Goal: Task Accomplishment & Management: Complete application form

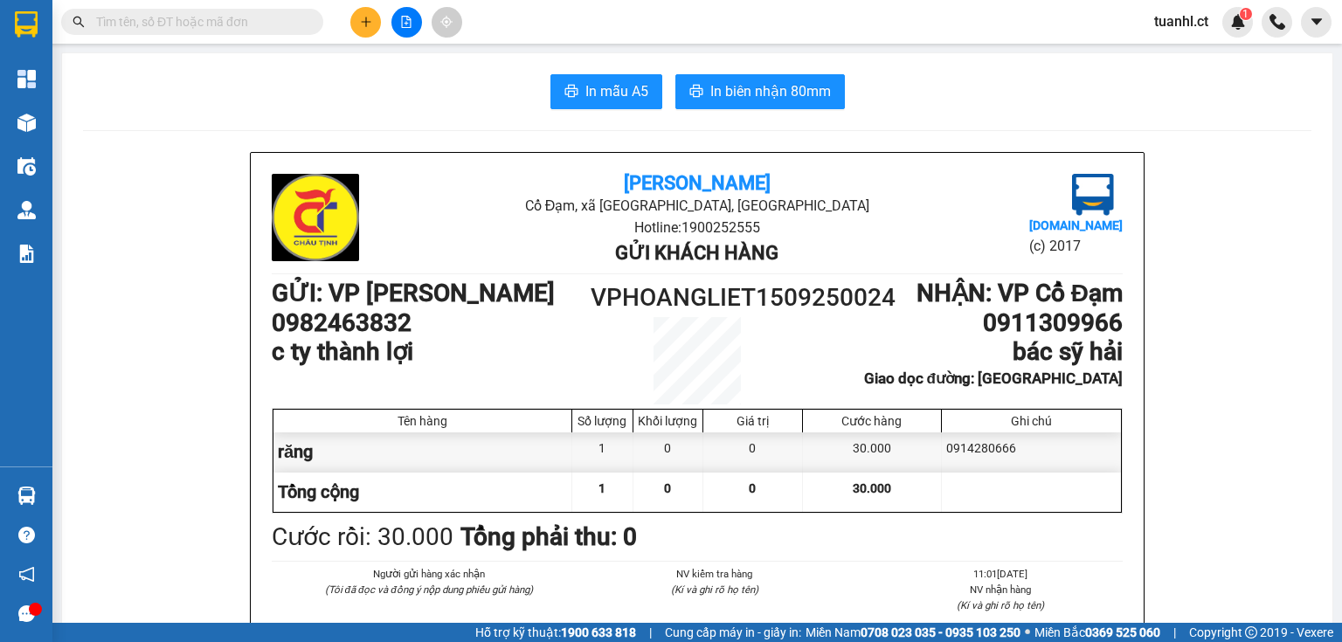
click at [369, 19] on icon "plus" at bounding box center [366, 22] width 12 height 12
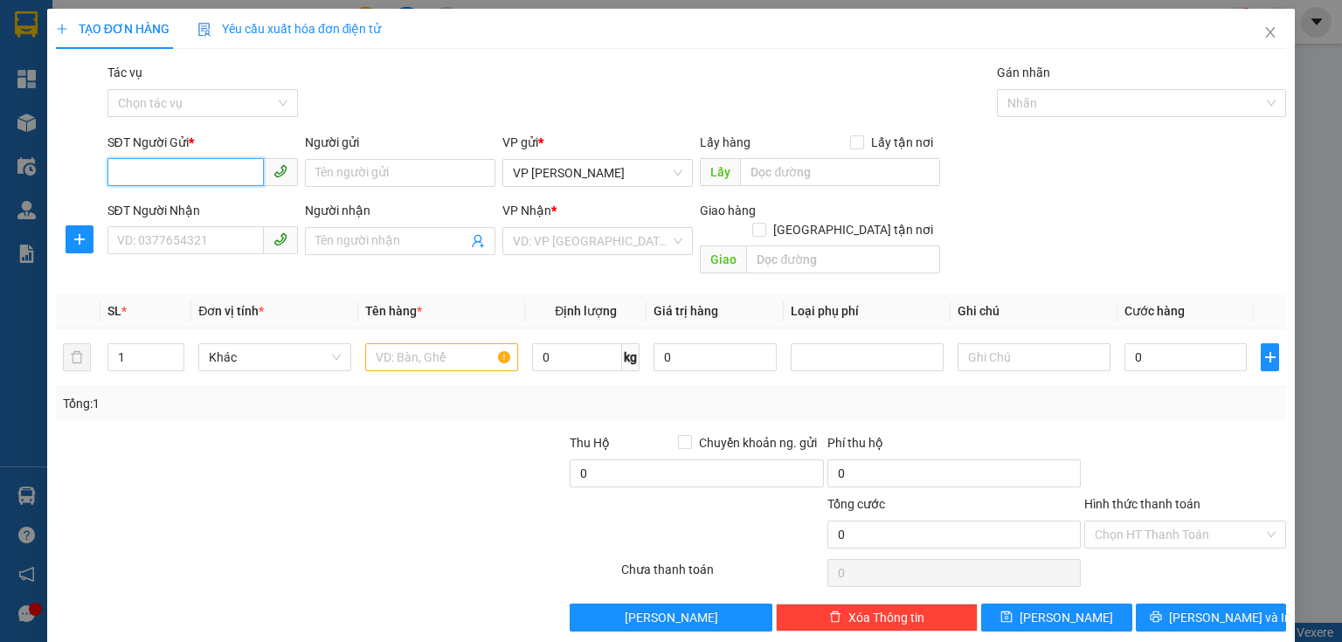
click at [170, 176] on input "SĐT Người Gửi *" at bounding box center [185, 172] width 156 height 28
click at [174, 245] on input "SĐT Người Nhận" at bounding box center [185, 240] width 156 height 28
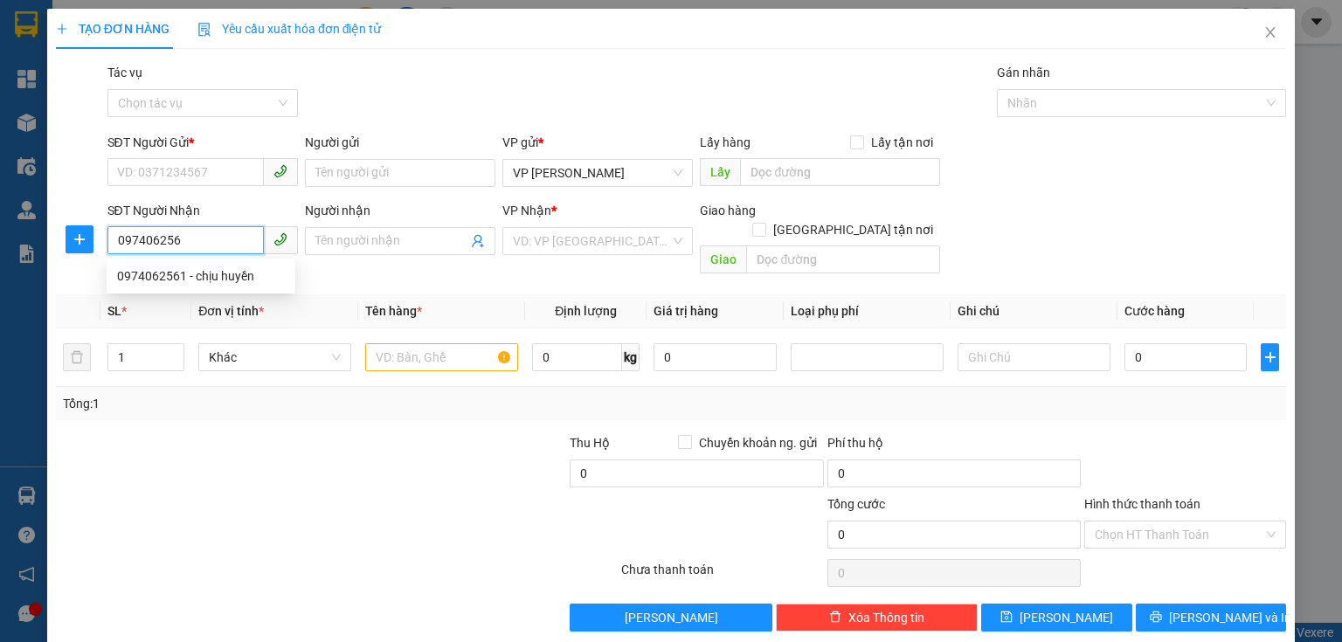
type input "0974062561"
click at [162, 266] on div "0974062561 - chịu huyền" at bounding box center [201, 275] width 168 height 19
type input "chịu huyền"
type input "xuân mỹ"
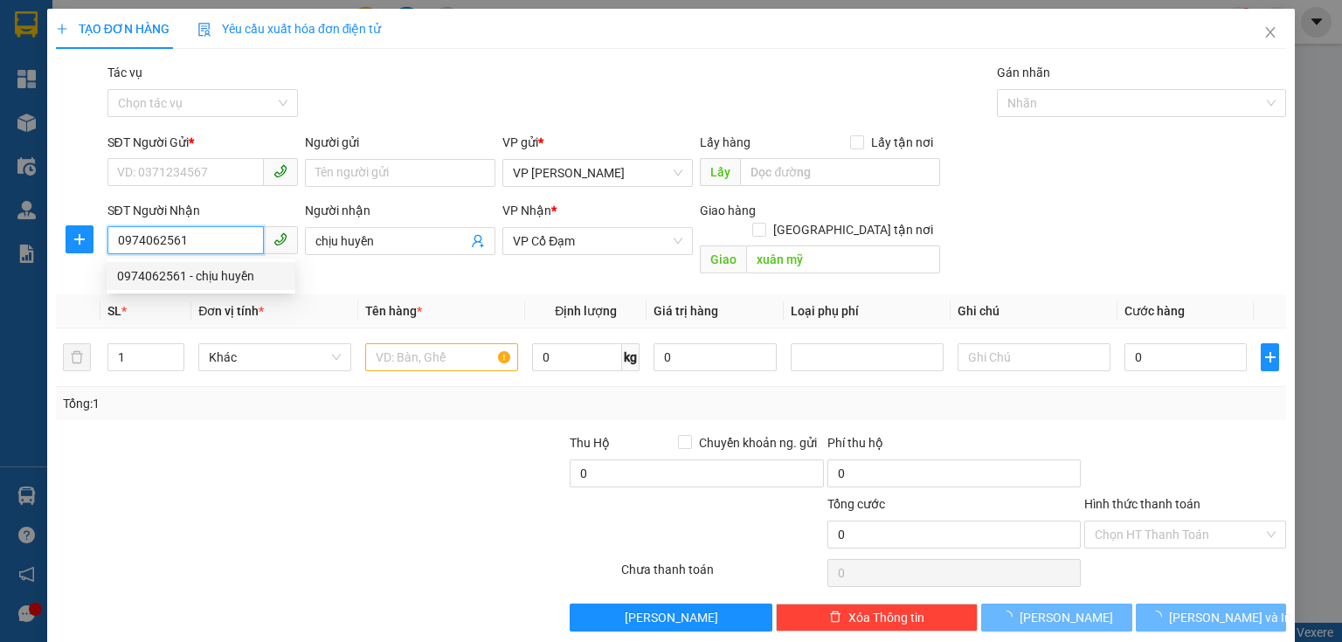
type input "160.000"
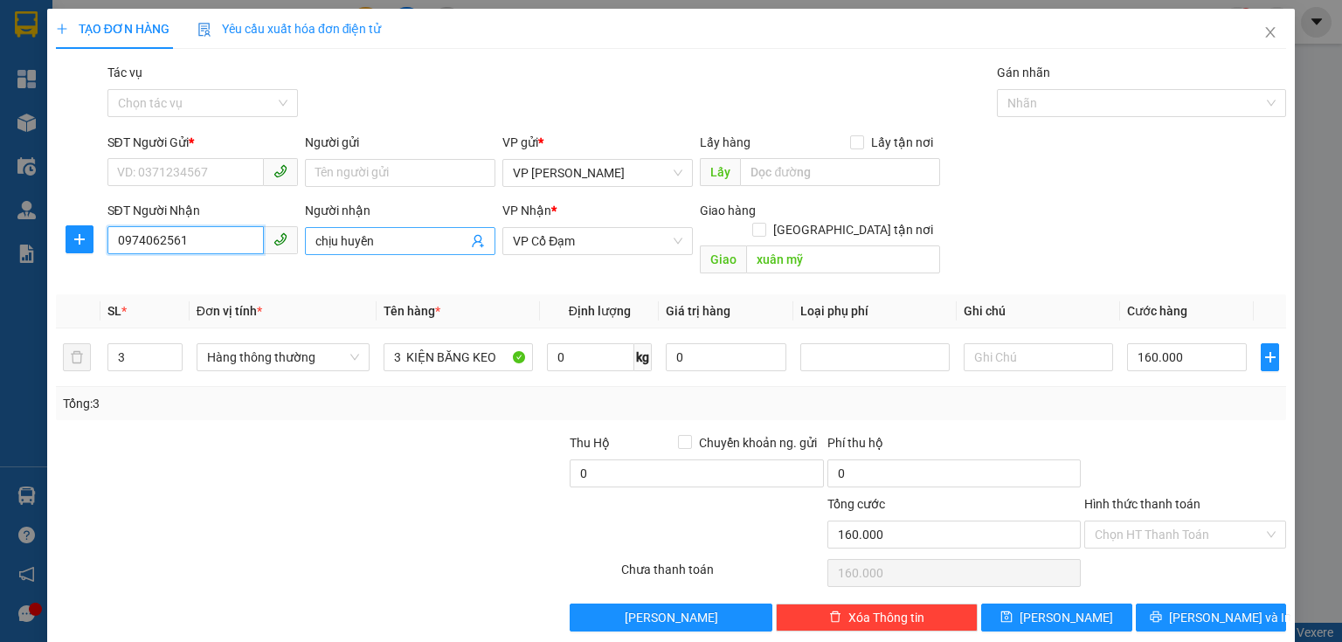
type input "0974062561"
click at [339, 239] on input "chịu huyền" at bounding box center [391, 240] width 152 height 19
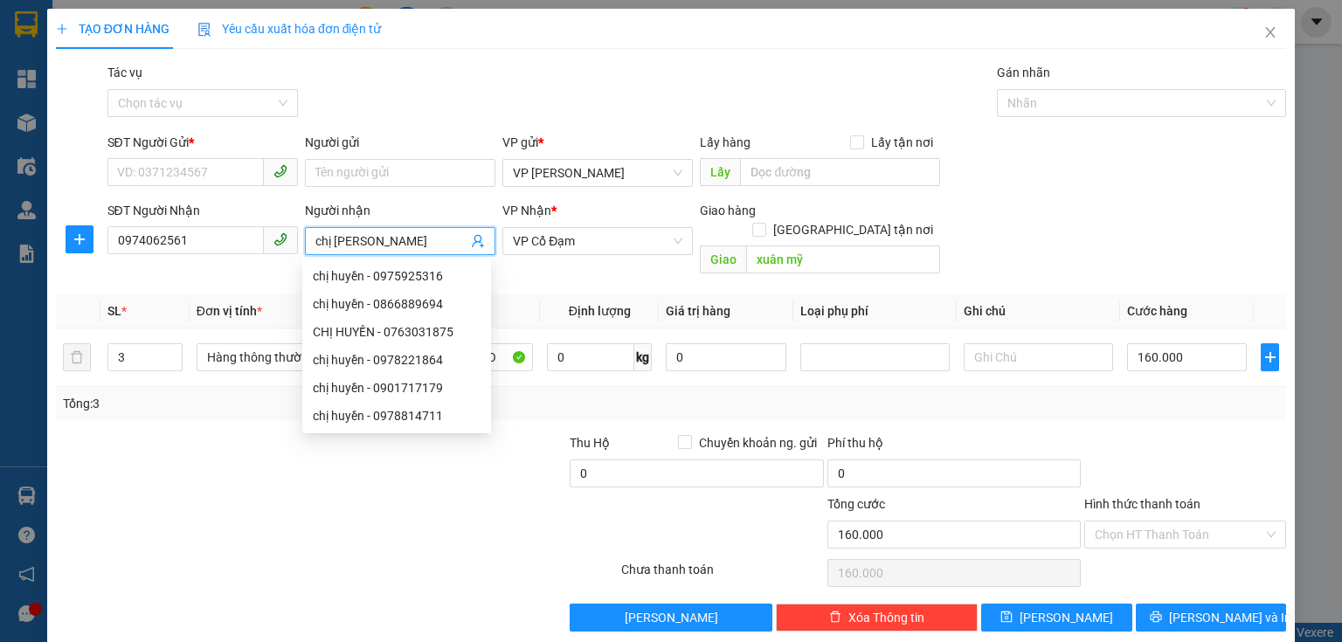
type input "chị [PERSON_NAME]"
click at [183, 157] on div "SĐT Người Gửi *" at bounding box center [202, 146] width 190 height 26
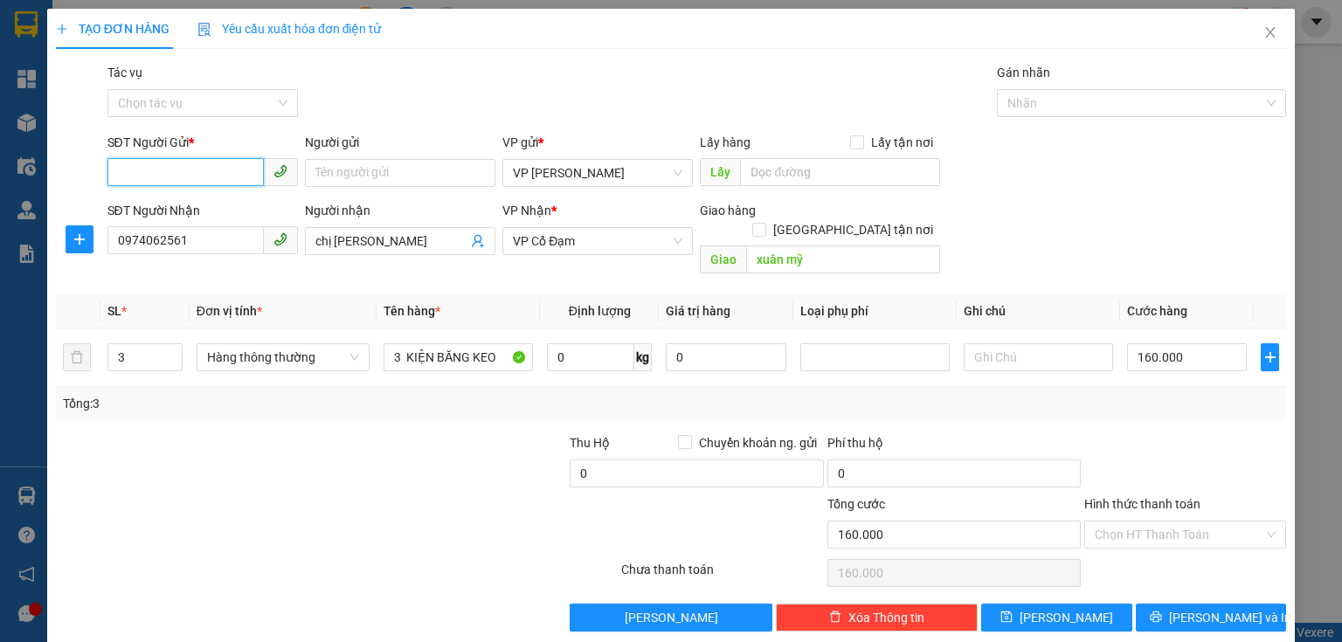
click at [183, 175] on input "SĐT Người Gửi *" at bounding box center [185, 172] width 156 height 28
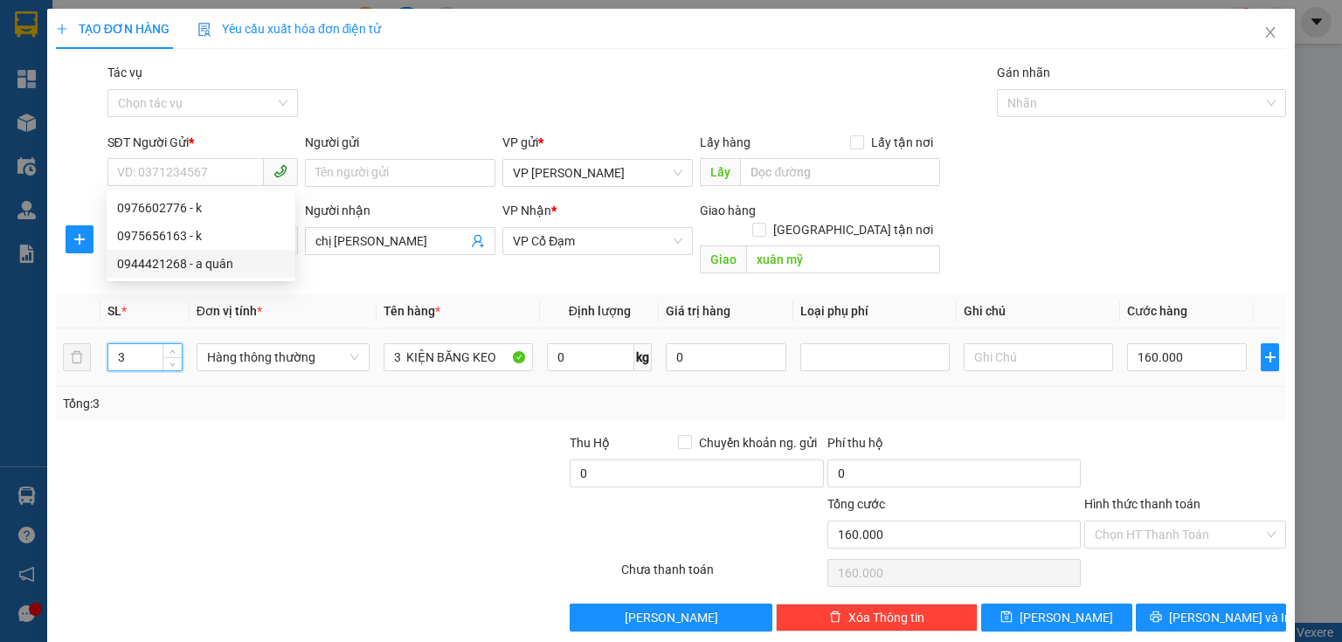
click at [128, 344] on input "3" at bounding box center [144, 357] width 73 height 26
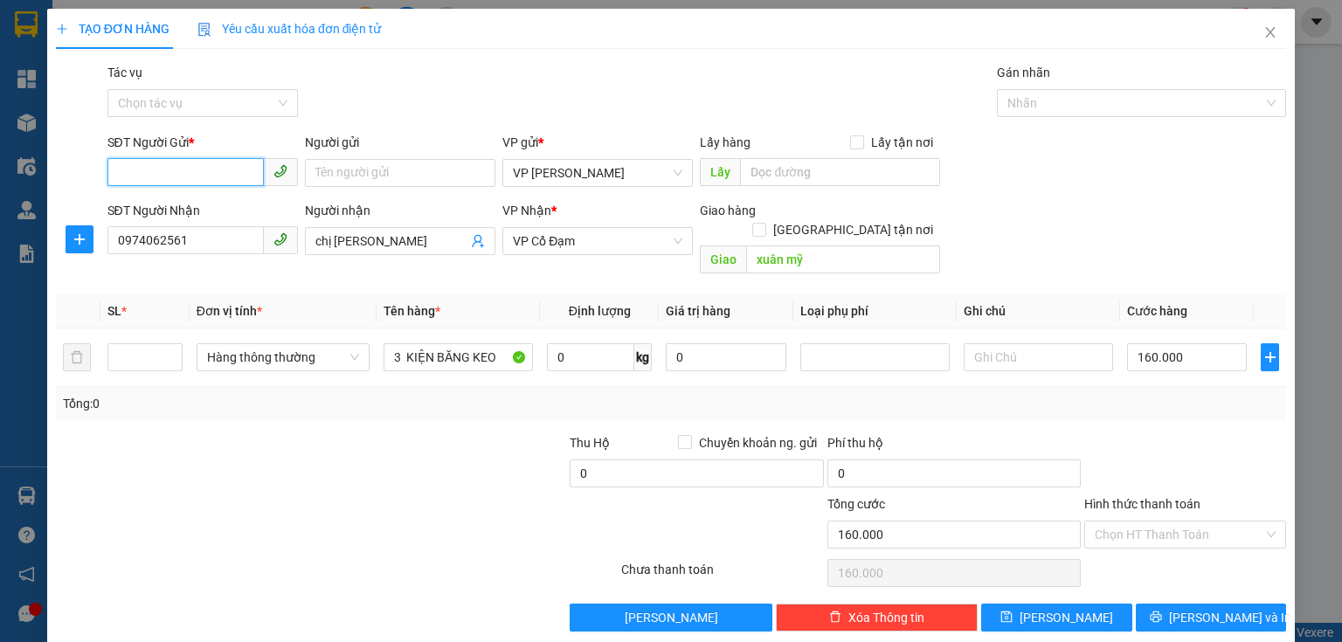
click at [212, 167] on input "SĐT Người Gửi *" at bounding box center [185, 172] width 156 height 28
click at [183, 199] on div "0976602776 - k" at bounding box center [201, 207] width 168 height 19
type input "0976602776"
type input "k"
type input "3"
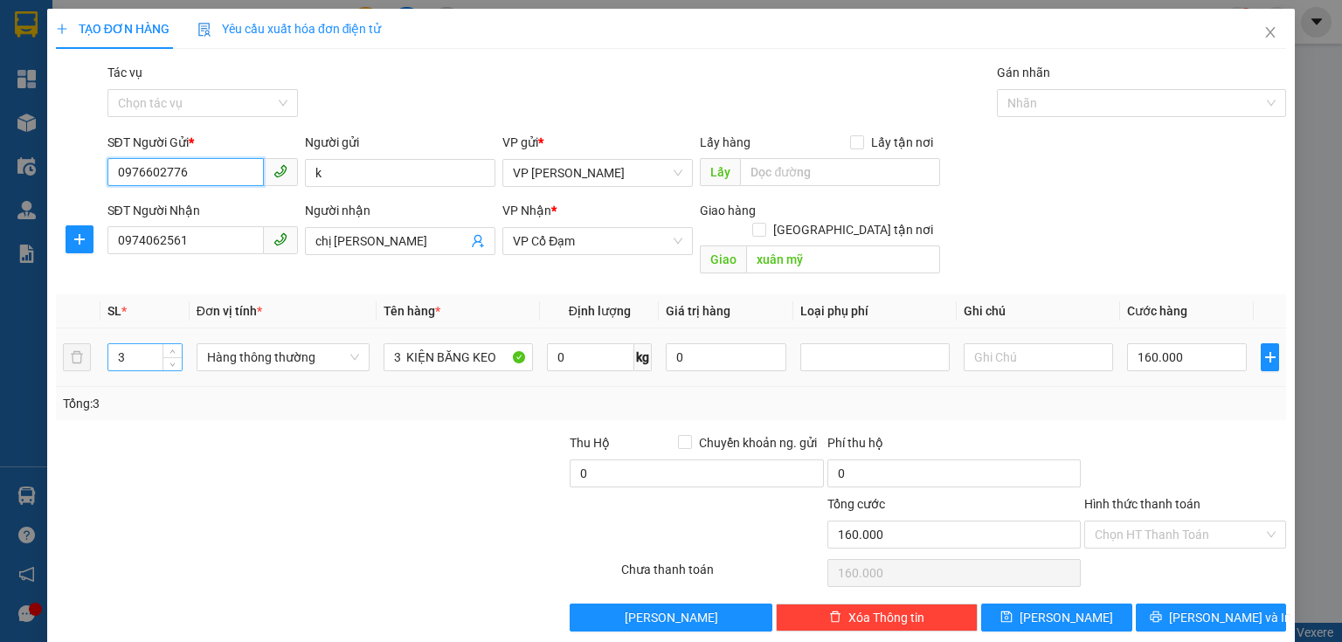
type input "0976602776"
click at [148, 344] on input "3" at bounding box center [144, 357] width 73 height 26
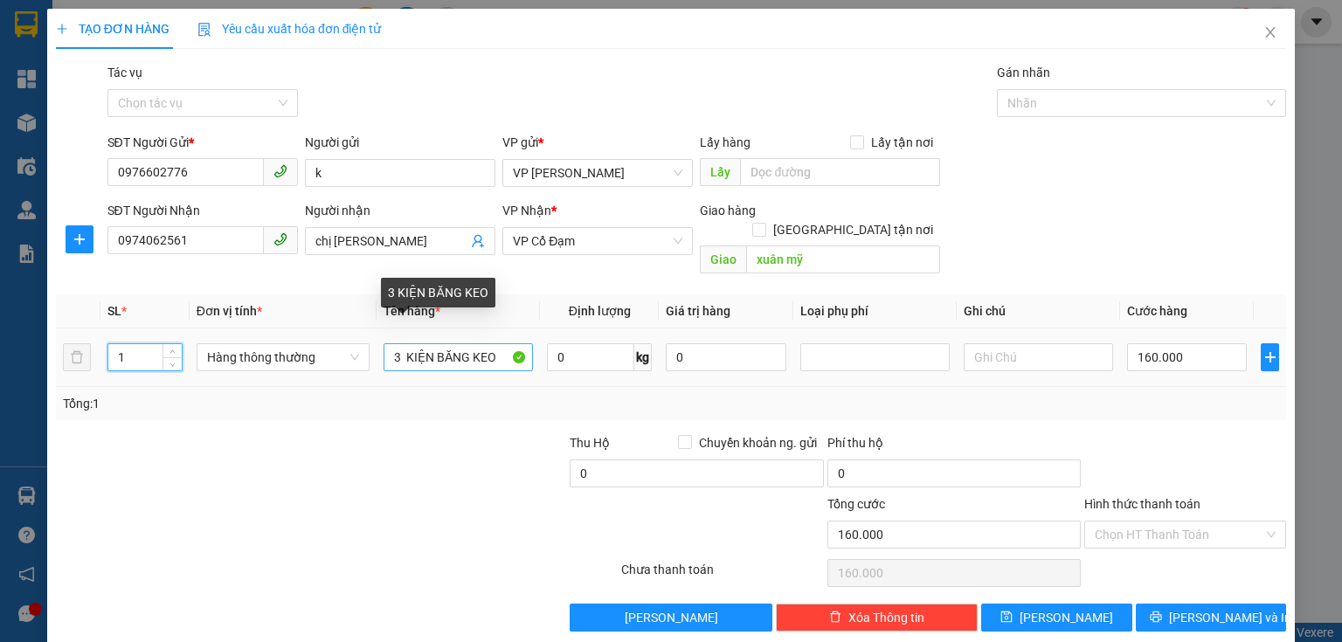
type input "1"
click at [402, 343] on input "3 KIỆN BĂNG KEO" at bounding box center [457, 357] width 149 height 28
type input "1 KIỆN BĂNG KEO"
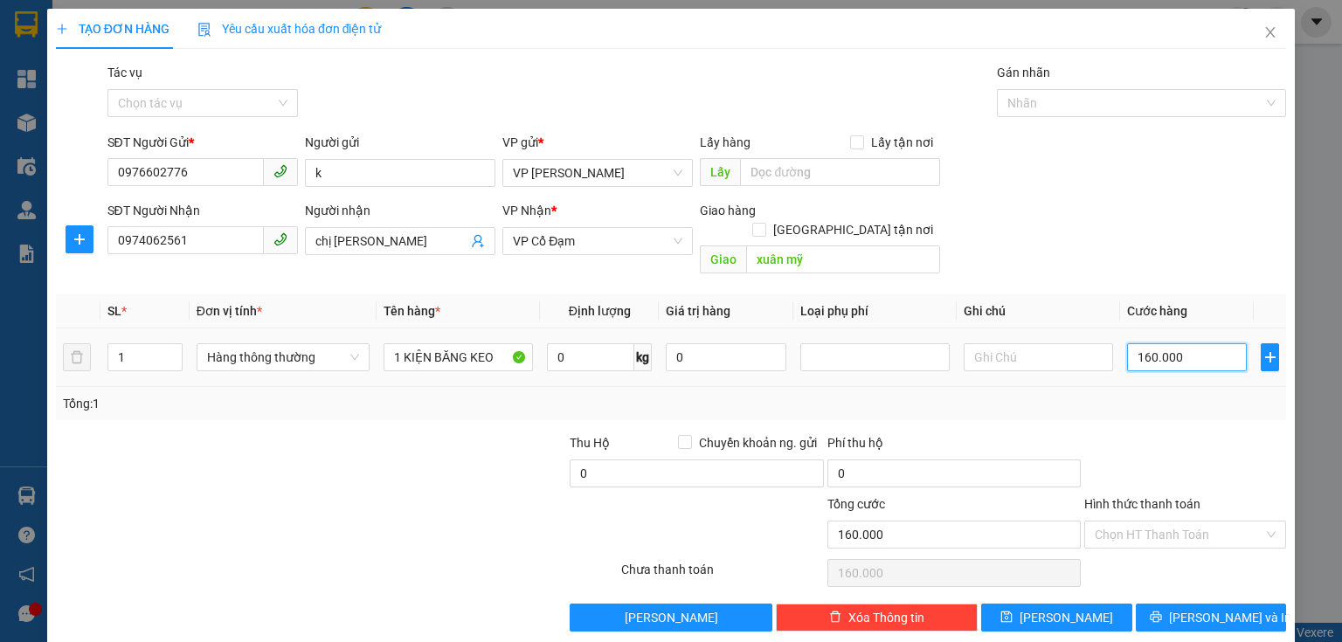
click at [1181, 343] on input "160.000" at bounding box center [1187, 357] width 120 height 28
type input "0"
click at [1127, 343] on input "0" at bounding box center [1187, 357] width 120 height 28
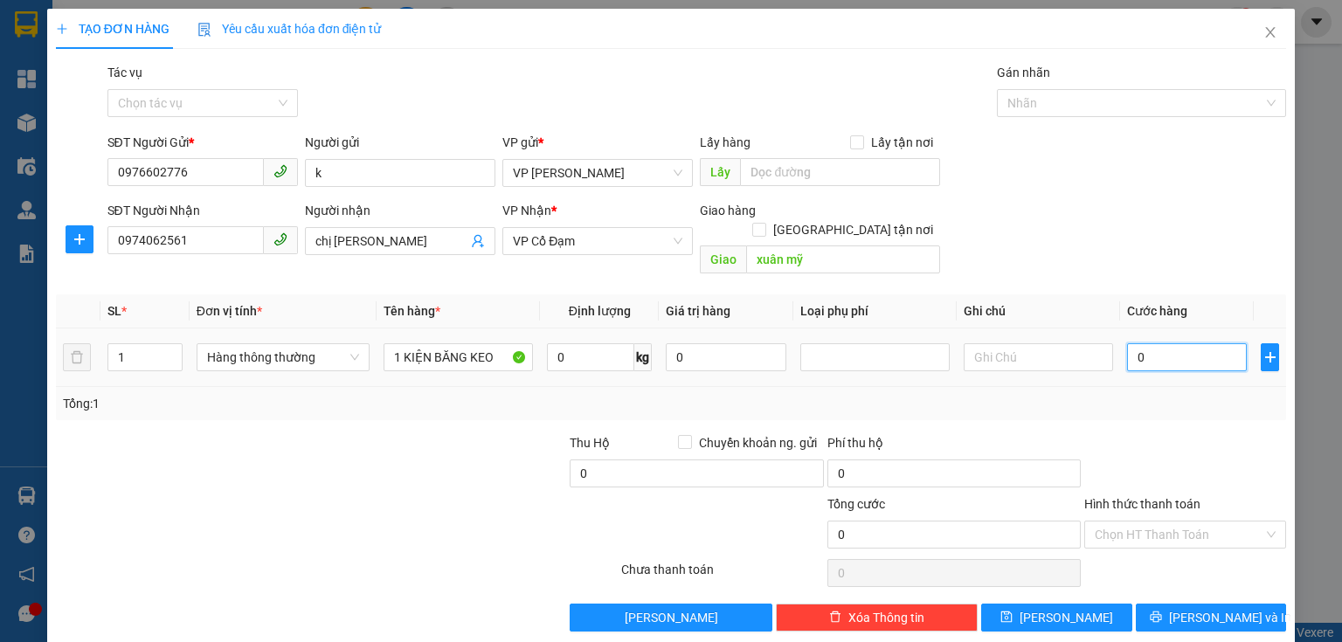
type input "50"
type input "50.000"
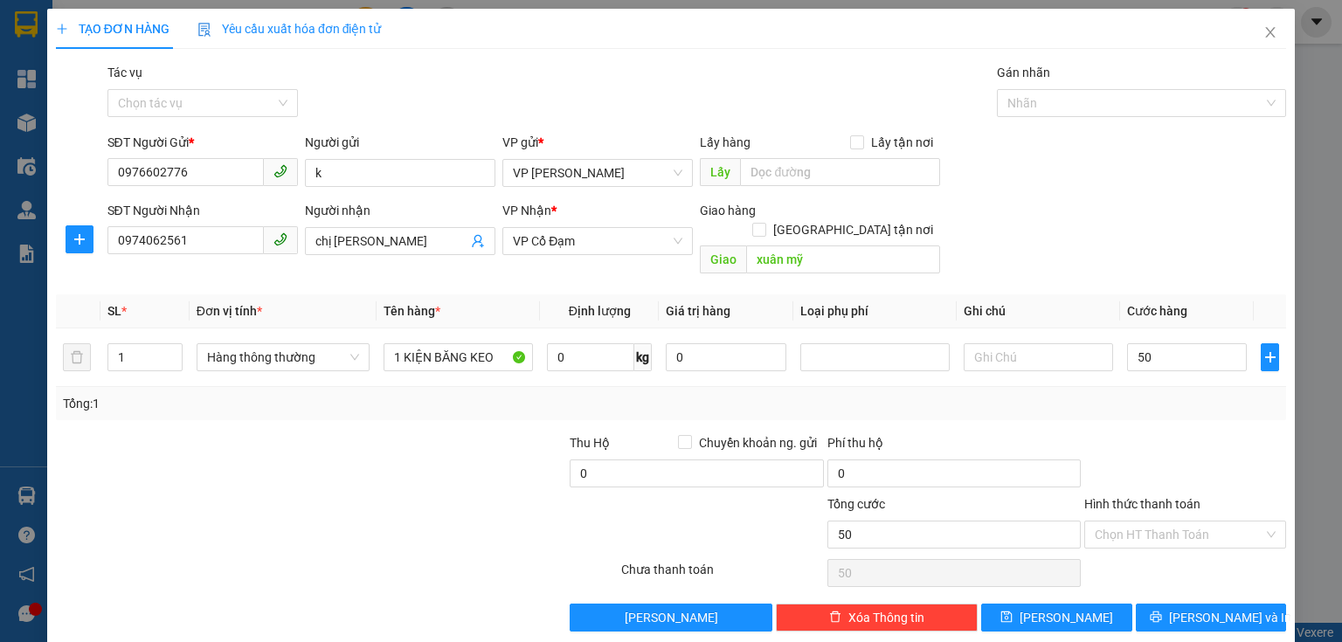
type input "50.000"
click at [1138, 409] on div "Transit Pickup Surcharge Ids Transit Deliver Surcharge Ids Transit Deliver Surc…" at bounding box center [671, 347] width 1230 height 569
click at [1210, 608] on span "[PERSON_NAME] và In" at bounding box center [1230, 617] width 122 height 19
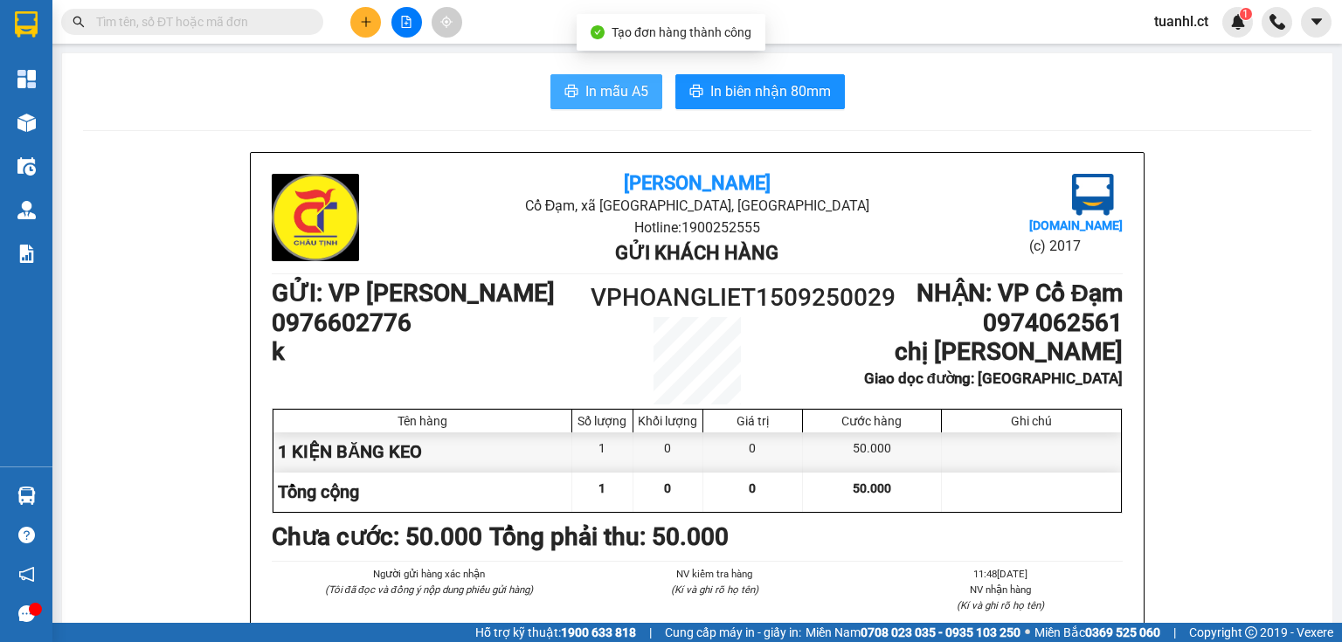
click at [614, 98] on span "In mẫu A5" at bounding box center [616, 91] width 63 height 22
